Goal: Information Seeking & Learning: Stay updated

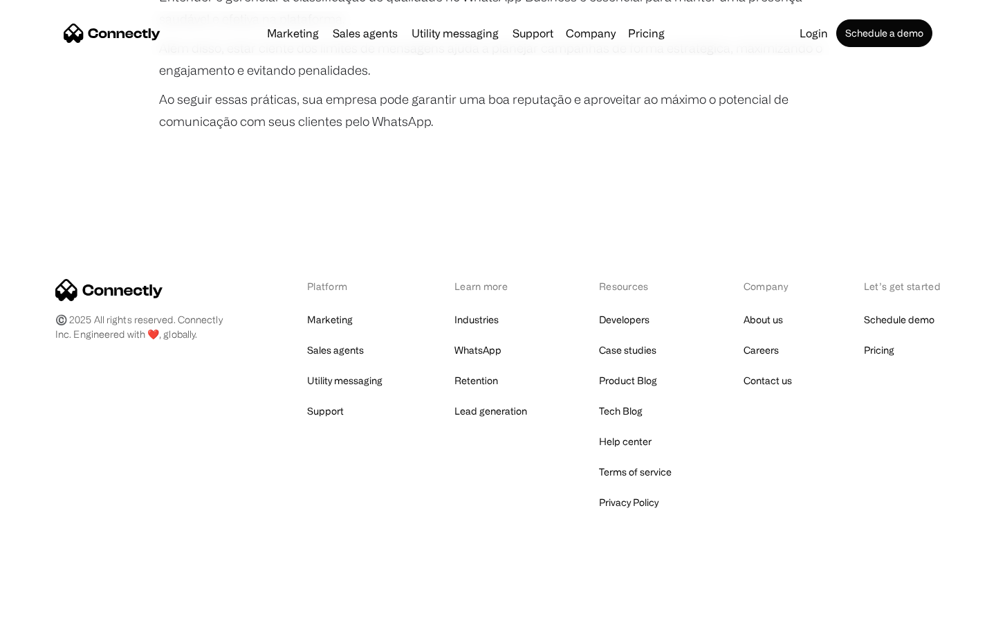
scroll to position [2591, 0]
